Goal: Task Accomplishment & Management: Use online tool/utility

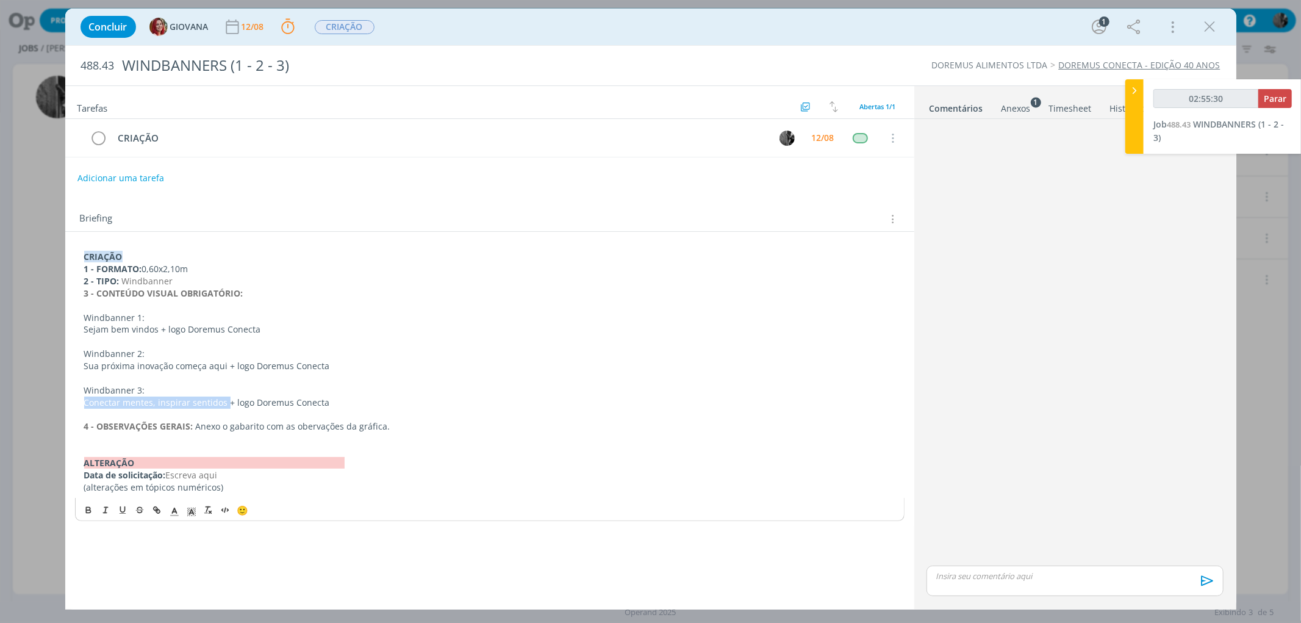
type input "02:55:31"
click at [1271, 95] on span "Parar" at bounding box center [1274, 99] width 23 height 12
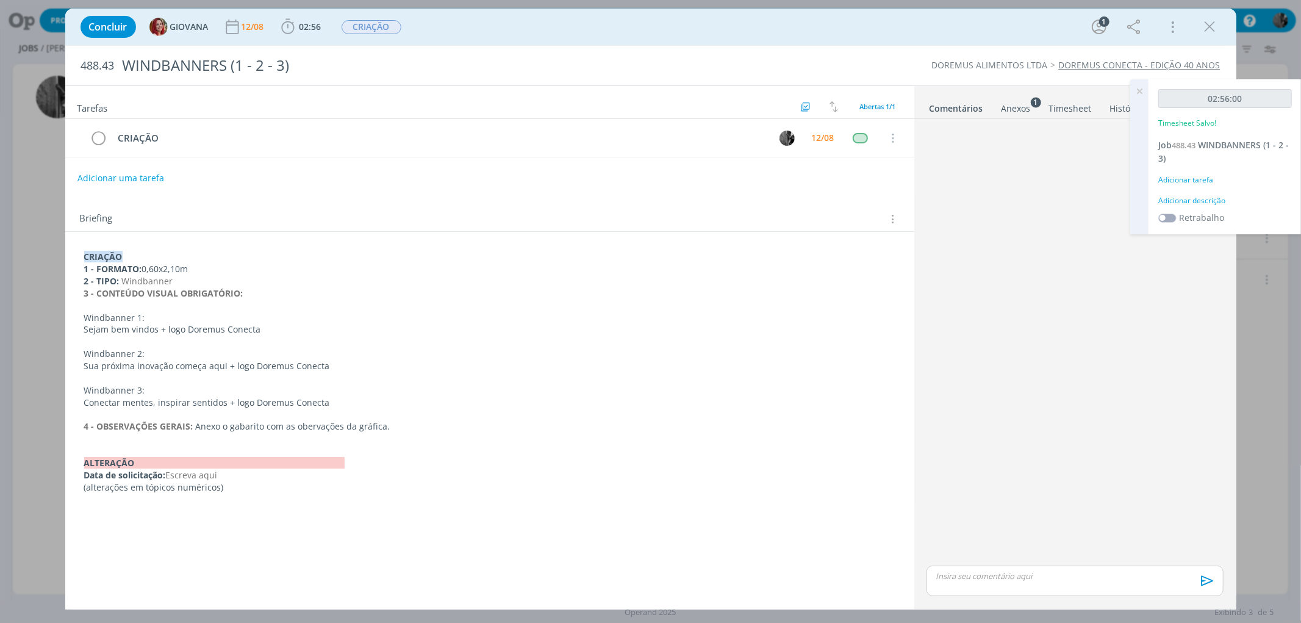
click at [1016, 588] on div "dialog" at bounding box center [1074, 580] width 296 height 30
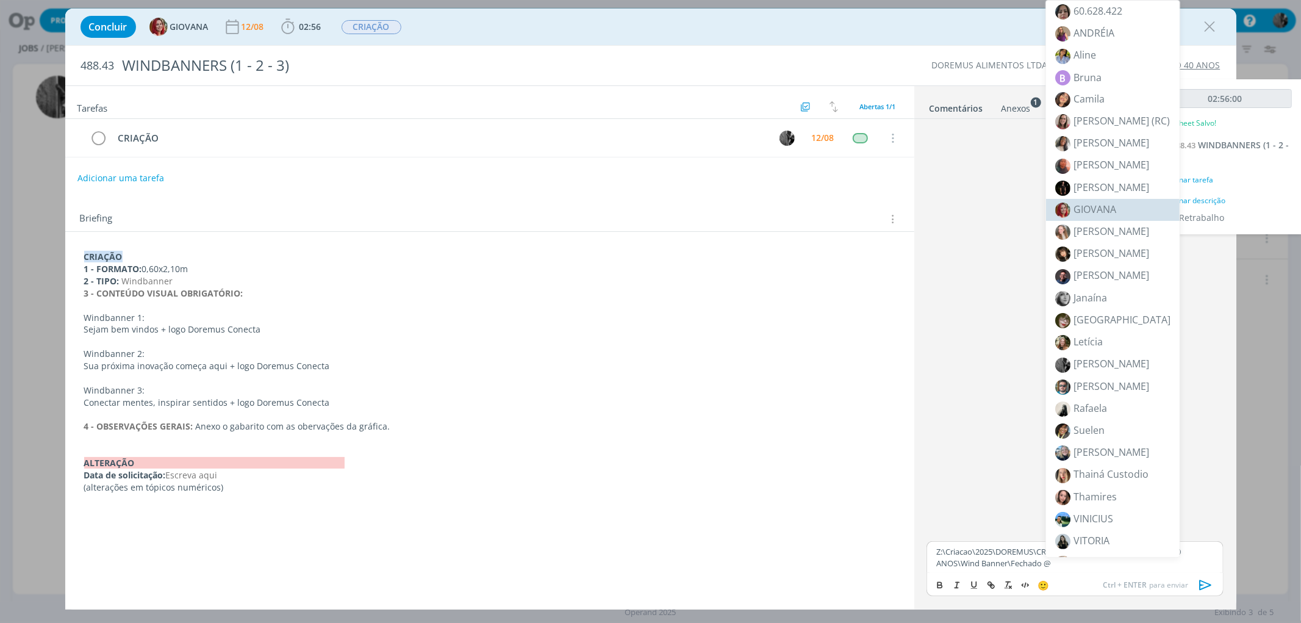
click at [1114, 208] on span "GIOVANA" at bounding box center [1094, 208] width 43 height 13
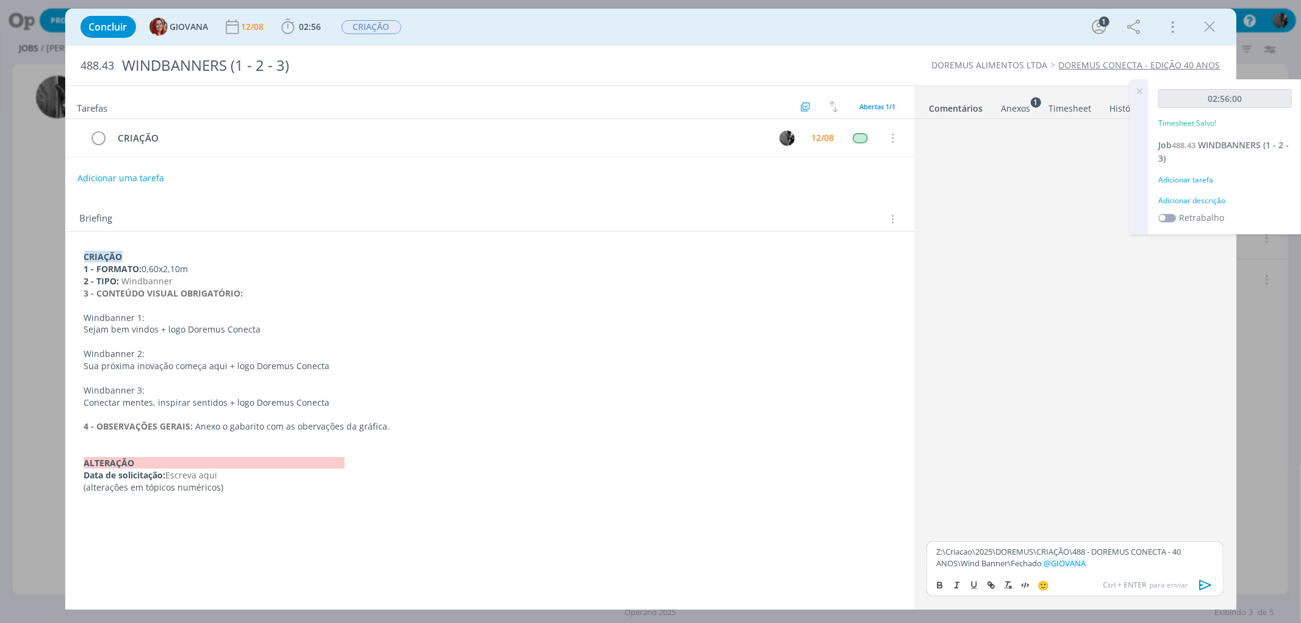
click at [1208, 584] on icon "dialog" at bounding box center [1205, 585] width 12 height 10
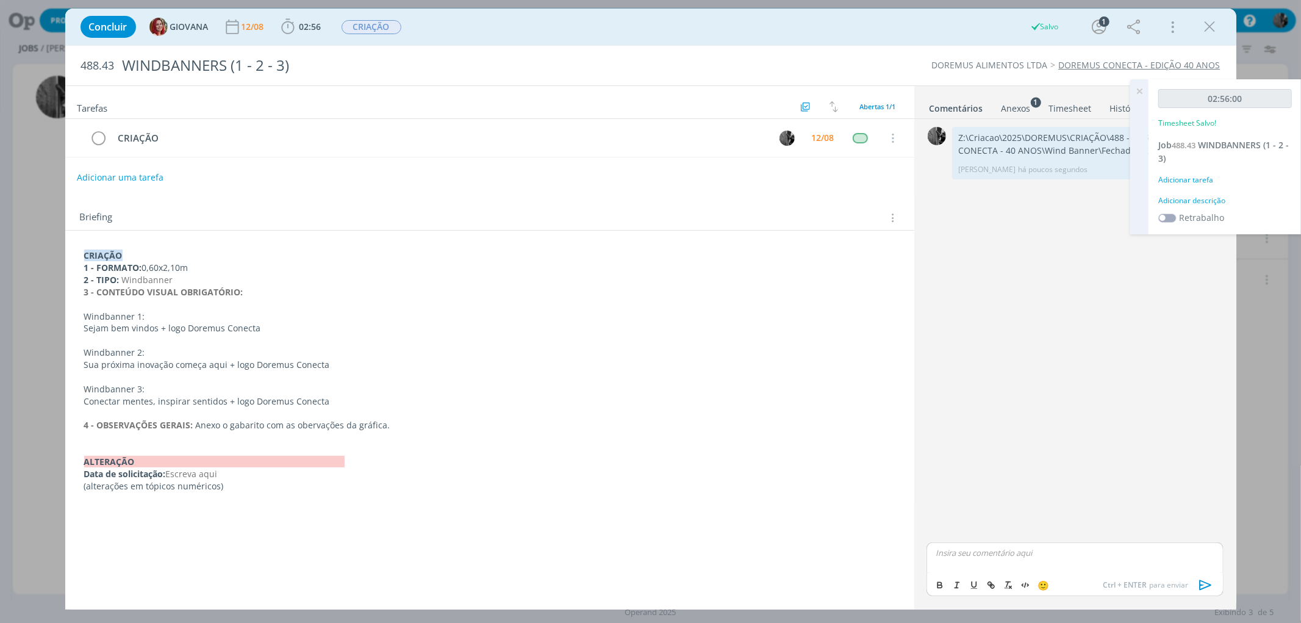
click at [115, 181] on button "Adicionar uma tarefa" at bounding box center [120, 177] width 87 height 21
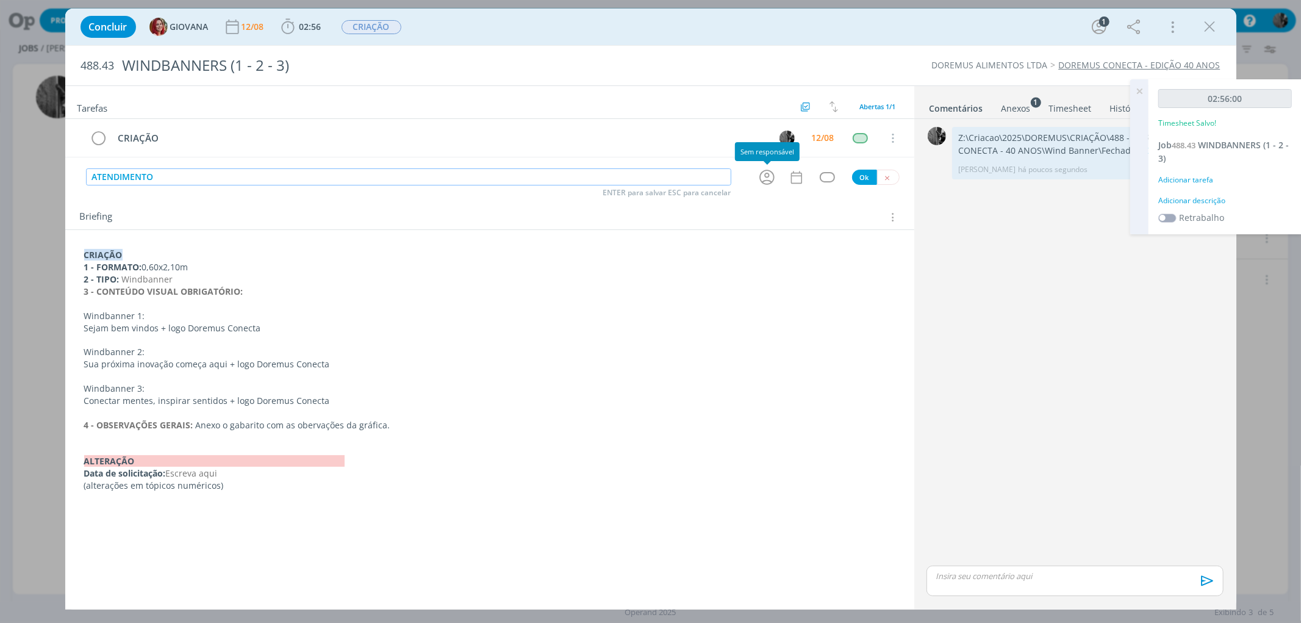
click at [763, 175] on icon "dialog" at bounding box center [766, 177] width 19 height 19
type input "ATENDIMENTO"
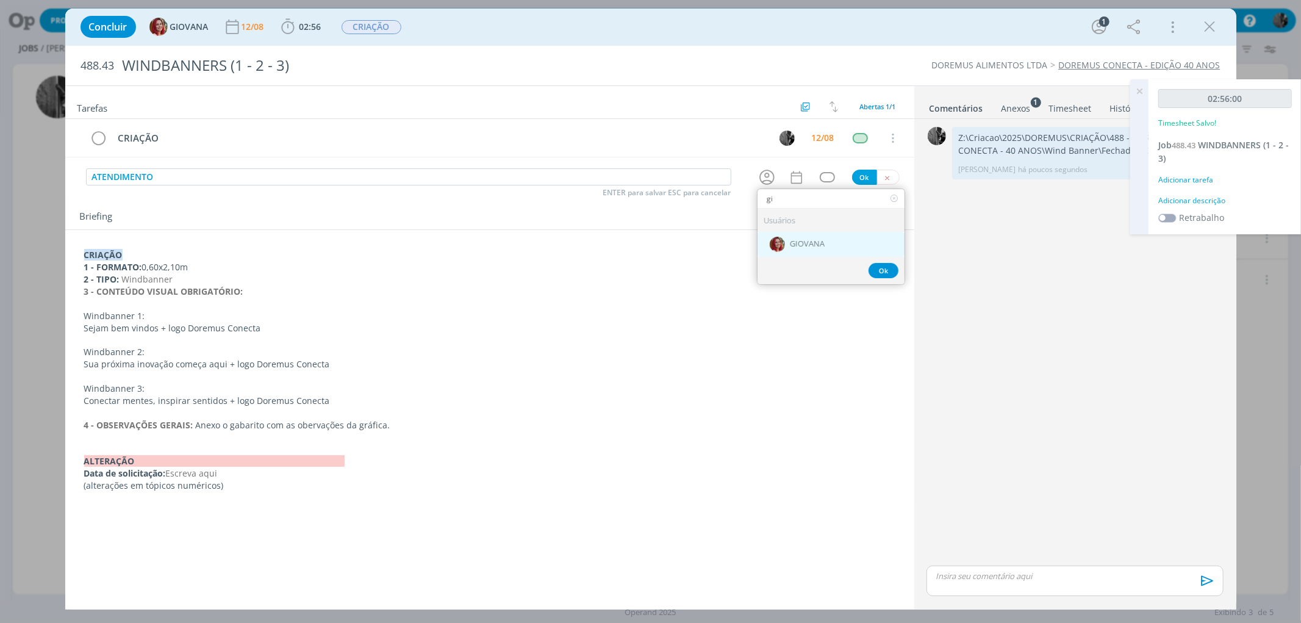
type input "gi"
click at [811, 249] on div "GIOVANA" at bounding box center [830, 244] width 147 height 25
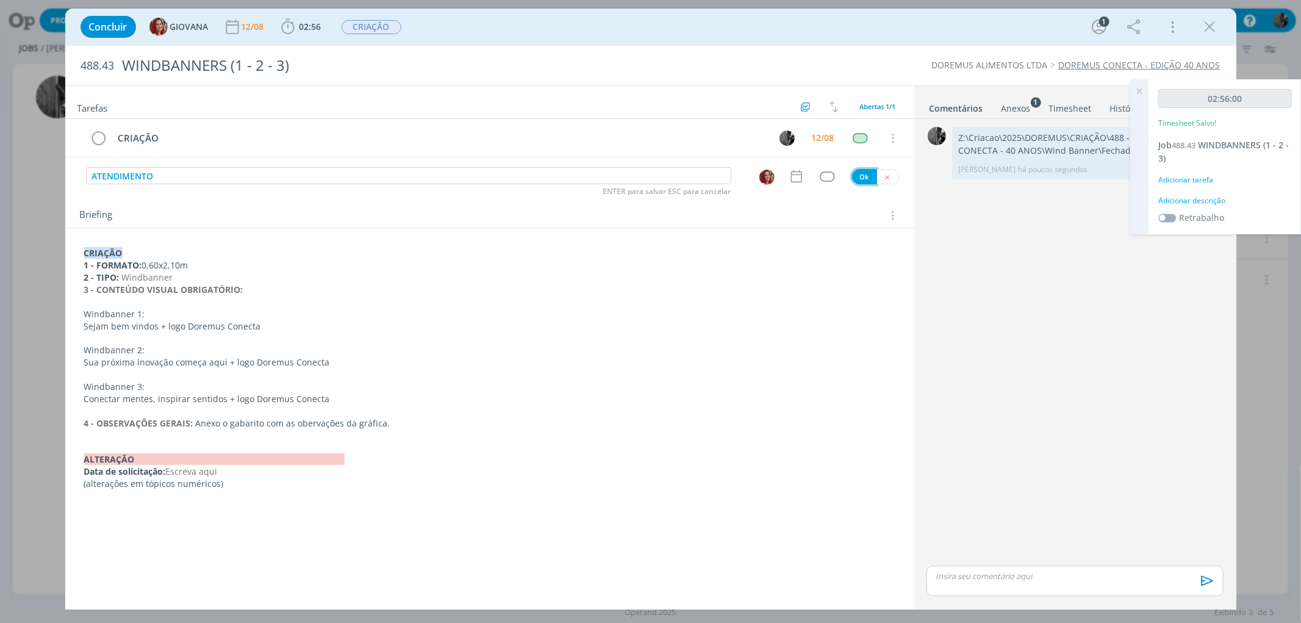
click at [866, 177] on button "Ok" at bounding box center [864, 176] width 25 height 15
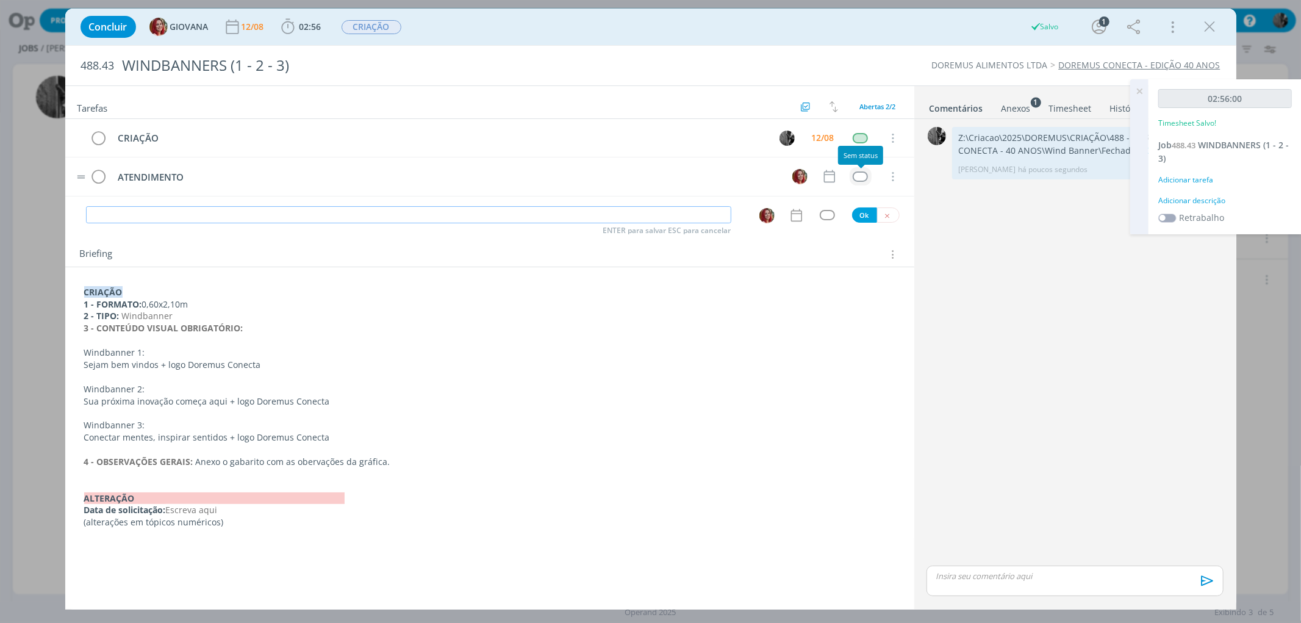
click at [860, 174] on div "dialog" at bounding box center [859, 176] width 15 height 10
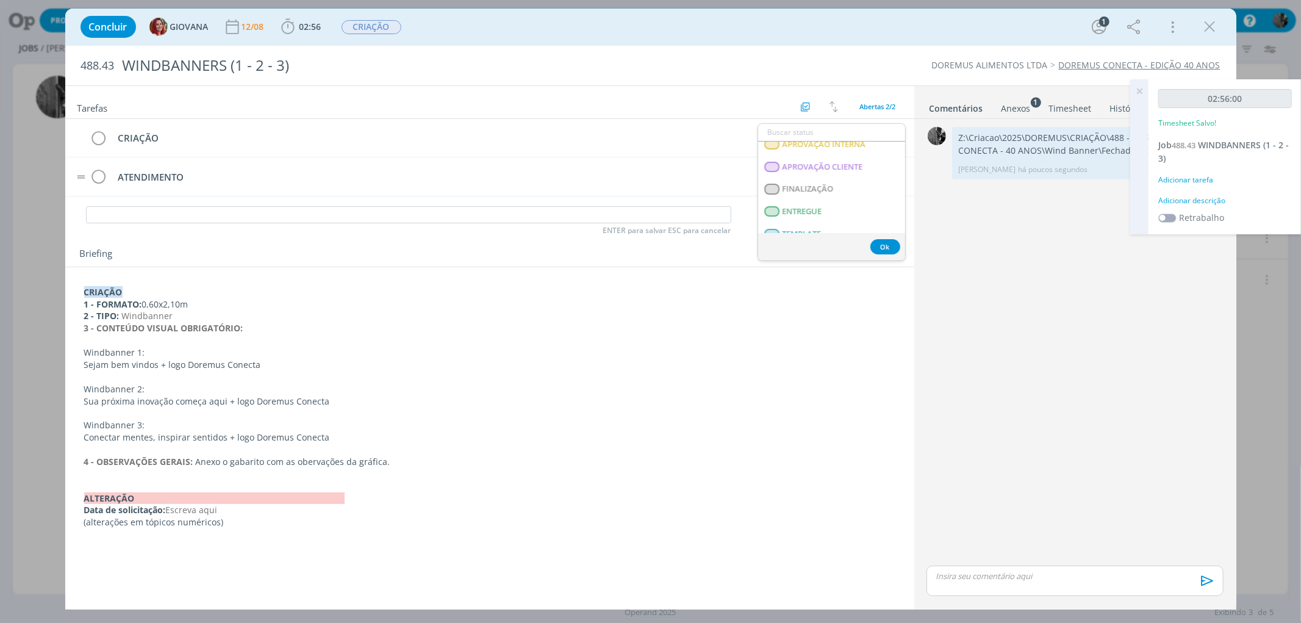
scroll to position [197, 0]
click at [848, 154] on span "APROVAÇÃO INTERNA" at bounding box center [824, 157] width 84 height 10
click at [367, 27] on span "CRIAÇÃO" at bounding box center [371, 27] width 60 height 14
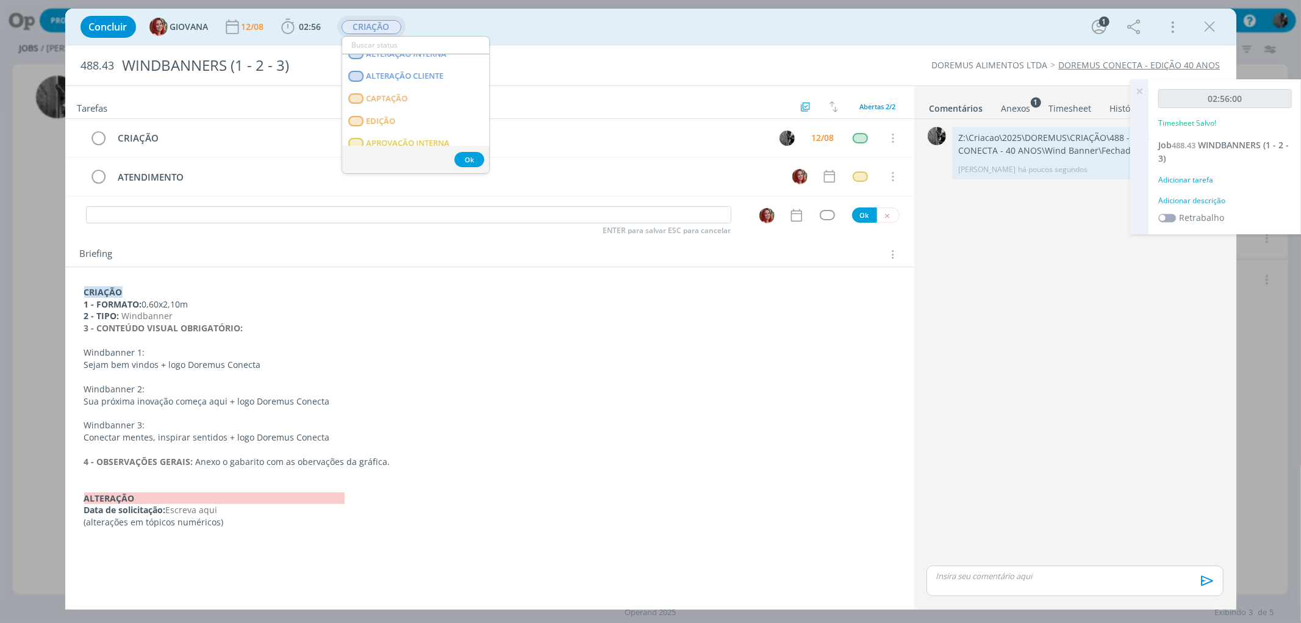
scroll to position [157, 0]
click at [423, 85] on span "APROVAÇÃO INTERNA" at bounding box center [408, 87] width 84 height 10
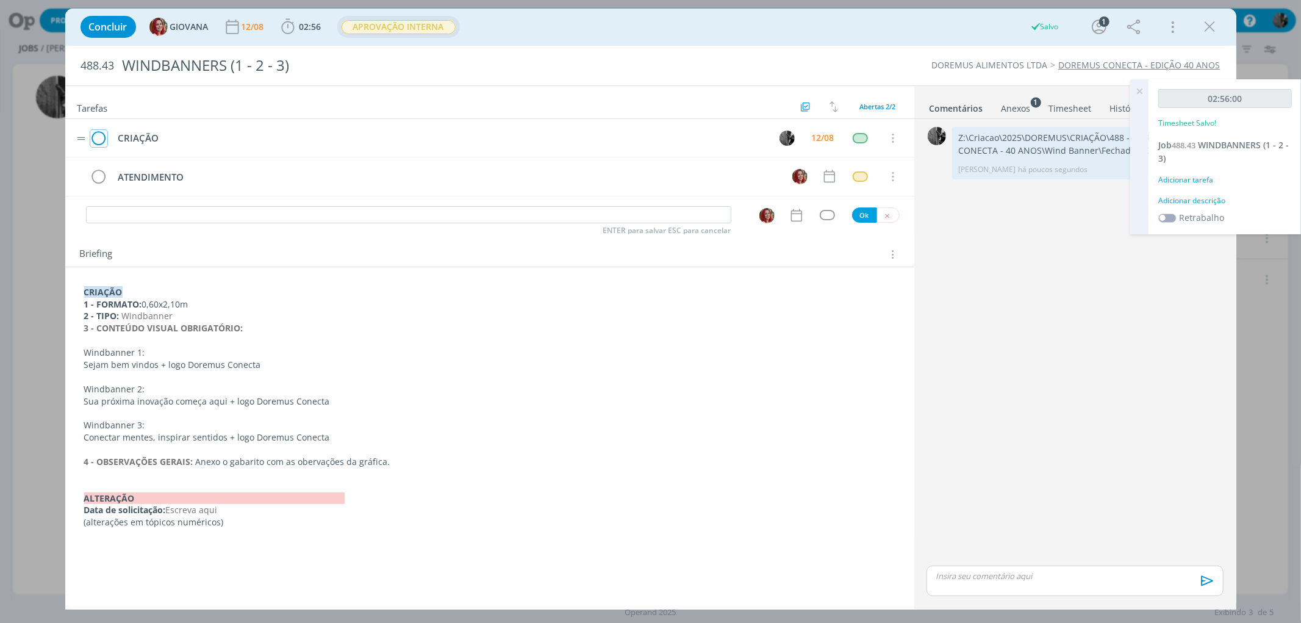
click at [101, 138] on icon "dialog" at bounding box center [98, 138] width 17 height 18
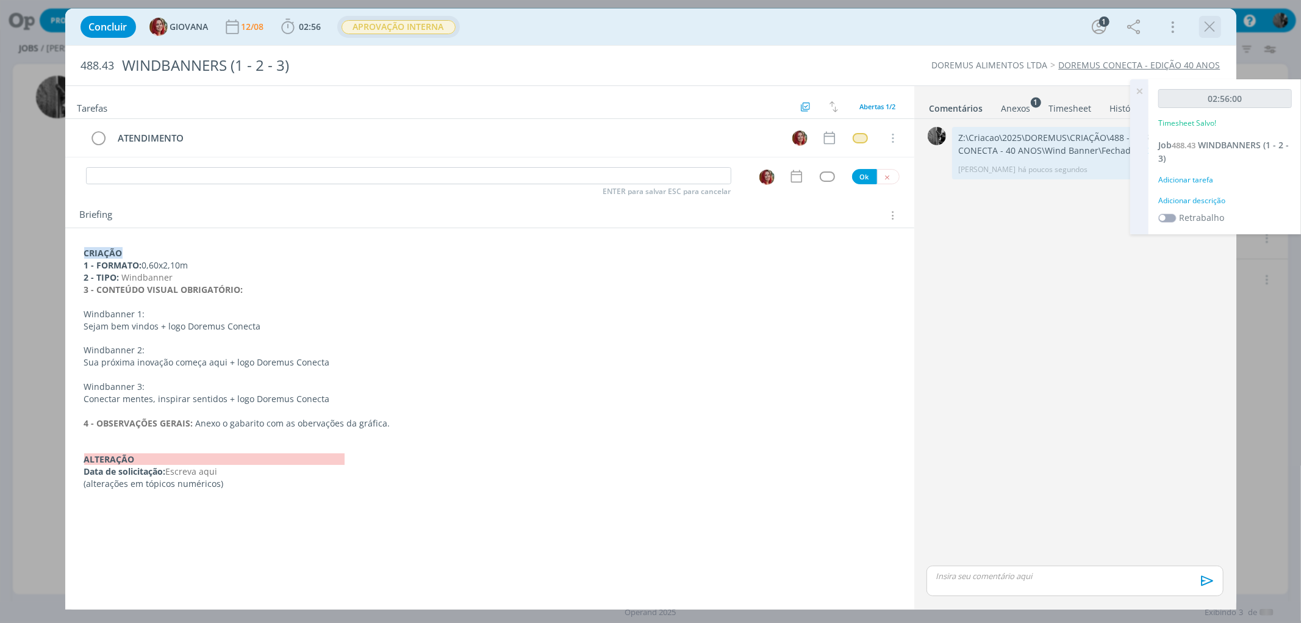
click at [1208, 29] on icon "dialog" at bounding box center [1210, 27] width 18 height 18
